Goal: Task Accomplishment & Management: Complete application form

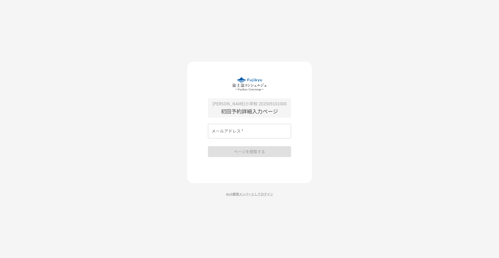
click at [248, 126] on input "メールアドレス   *" at bounding box center [249, 131] width 83 height 15
paste input "**********"
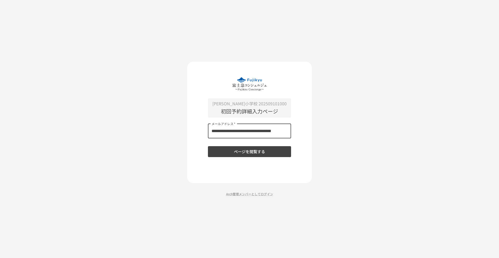
type input "**********"
click at [243, 149] on button "ページを閲覧する" at bounding box center [249, 151] width 83 height 11
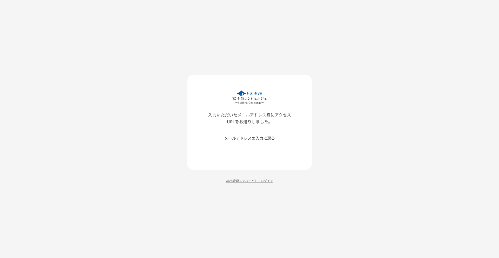
click at [122, 112] on div "入力いただいたメールアドレス宛にアクセスURLをお送りしました。 メールアドレスの入力に戻る Arch管理メンバーとしてログイン" at bounding box center [249, 129] width 499 height 258
click at [367, 137] on div "入力いただいたメールアドレス宛にアクセスURLをお送りしました。 メールアドレスの入力に戻る Arch管理メンバーとしてログイン" at bounding box center [249, 129] width 499 height 258
drag, startPoint x: 129, startPoint y: 113, endPoint x: 136, endPoint y: 112, distance: 6.9
click at [129, 113] on div "入力いただいたメールアドレス宛にアクセスURLをお送りしました。 メールアドレスの入力に戻る Arch管理メンバーとしてログイン" at bounding box center [249, 129] width 499 height 258
click at [386, 145] on div "入力いただいたメールアドレス宛にアクセスURLをお送りしました。 メールアドレスの入力に戻る Arch管理メンバーとしてログイン" at bounding box center [249, 129] width 499 height 258
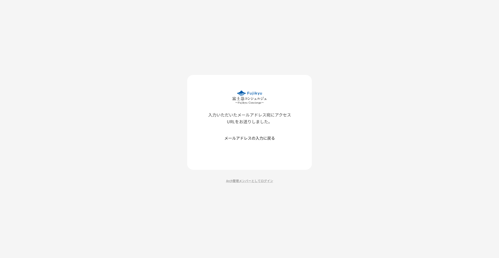
click at [84, 116] on div "入力いただいたメールアドレス宛にアクセスURLをお送りしました。 メールアドレスの入力に戻る Arch管理メンバーとしてログイン" at bounding box center [249, 129] width 499 height 258
click at [85, 123] on div "入力いただいたメールアドレス宛にアクセスURLをお送りしました。 メールアドレスの入力に戻る Arch管理メンバーとしてログイン" at bounding box center [249, 129] width 499 height 258
drag, startPoint x: 117, startPoint y: 92, endPoint x: 113, endPoint y: 63, distance: 29.5
click at [118, 89] on div "入力いただいたメールアドレス宛にアクセスURLをお送りしました。 メールアドレスの入力に戻る Arch管理メンバーとしてログイン" at bounding box center [249, 129] width 499 height 258
click at [124, 148] on div "入力いただいたメールアドレス宛にアクセスURLをお送りしました。 メールアドレスの入力に戻る Arch管理メンバーとしてログイン" at bounding box center [249, 129] width 499 height 258
